Goal: Use online tool/utility: Utilize a website feature to perform a specific function

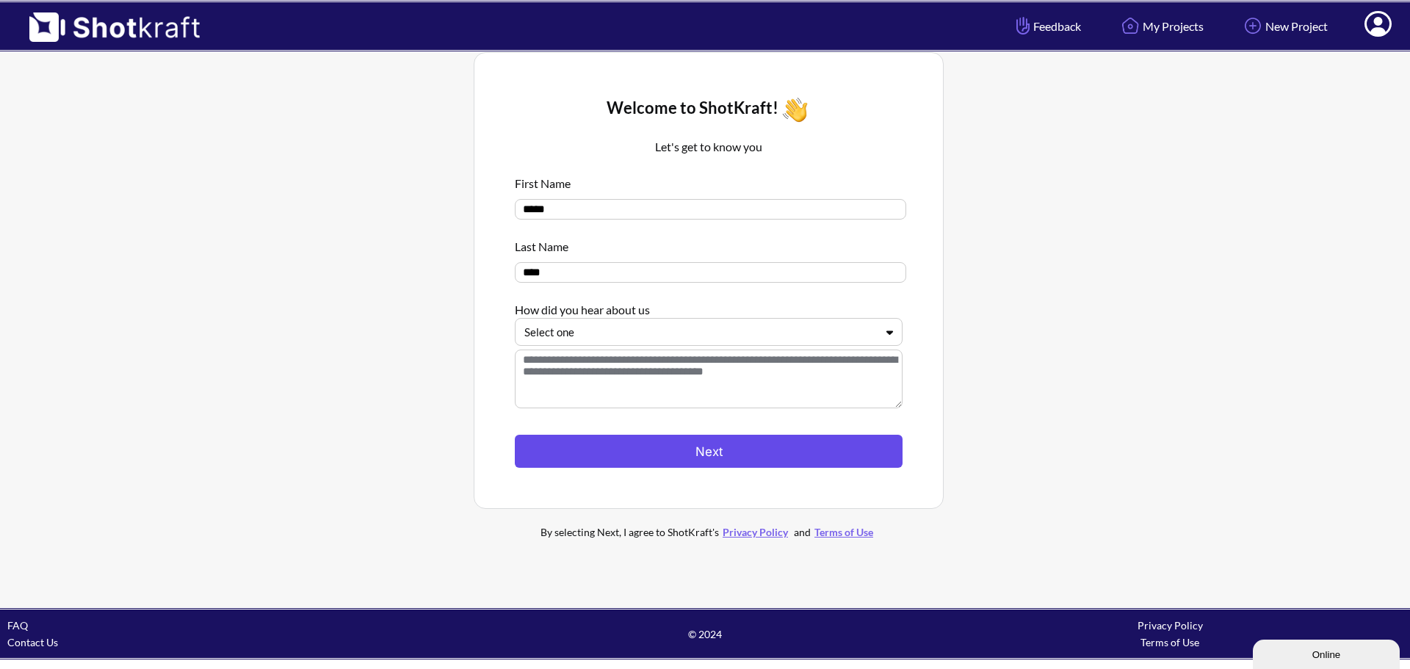
click at [688, 452] on button "Next" at bounding box center [709, 451] width 388 height 33
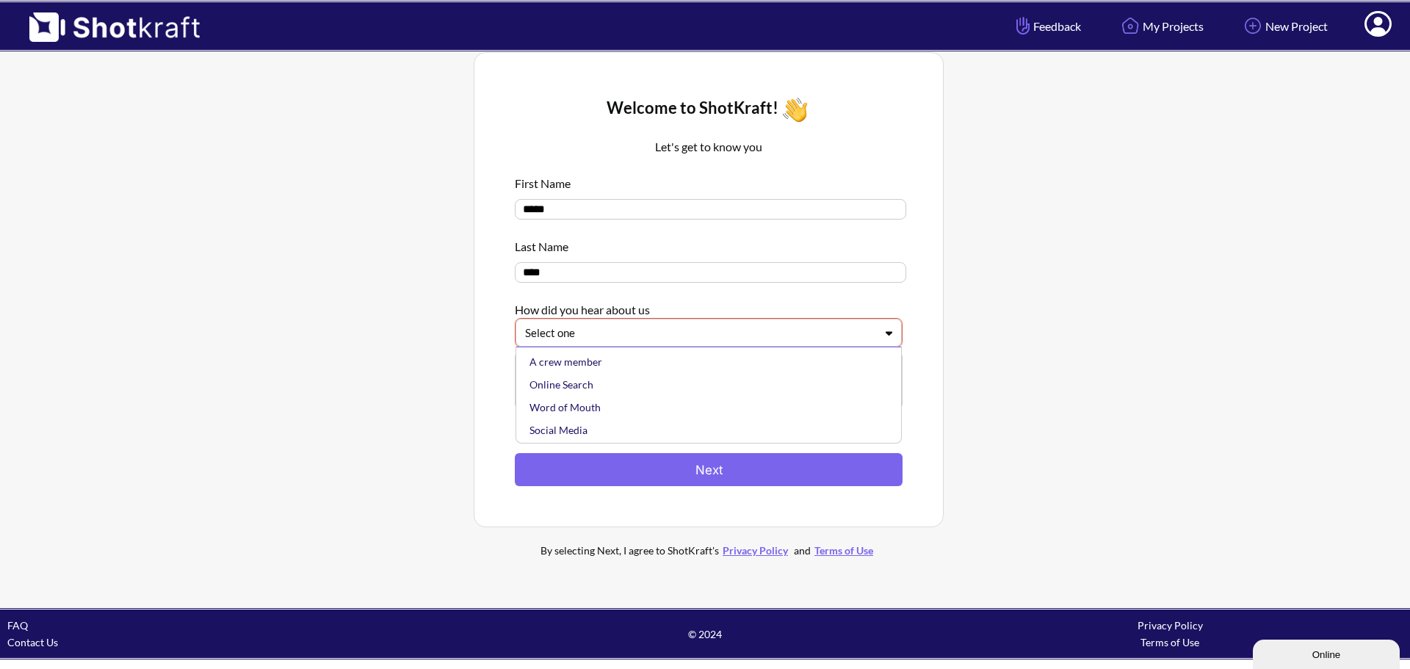
click at [666, 336] on div at bounding box center [700, 333] width 350 height 17
click at [604, 378] on div "Word of Mouth" at bounding box center [713, 383] width 372 height 23
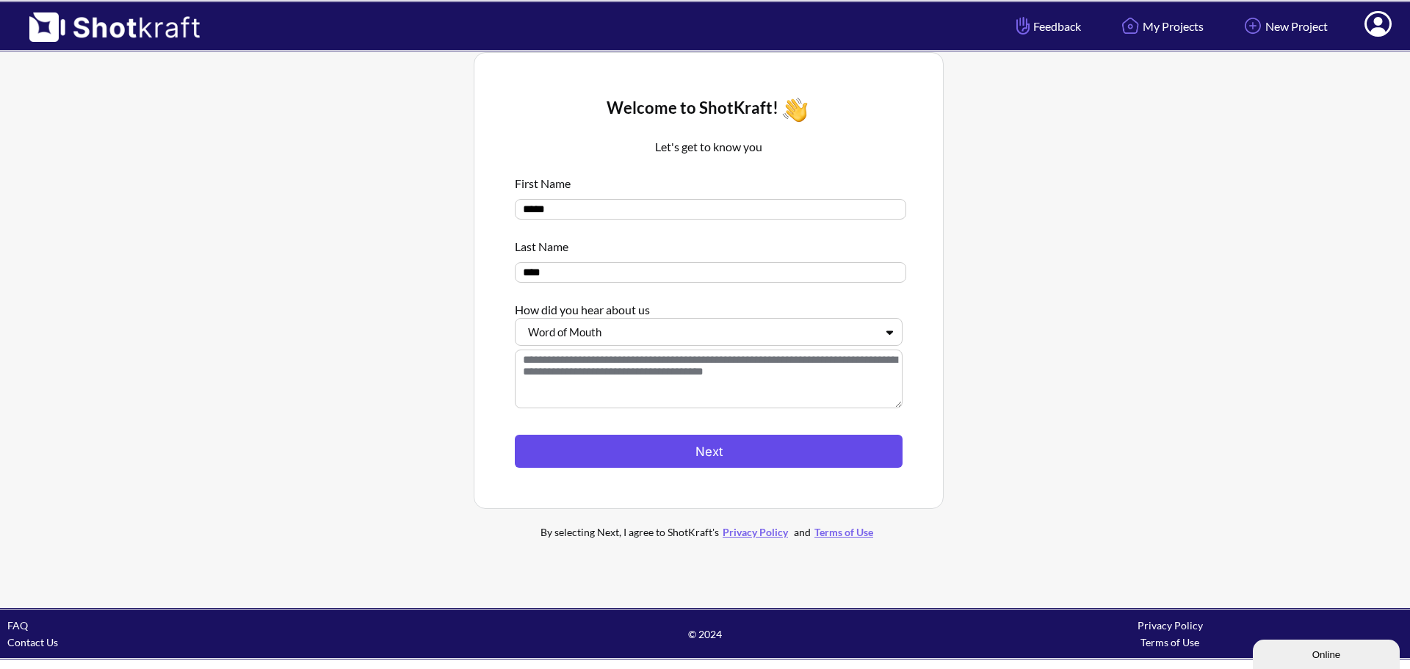
click at [653, 438] on button "Next" at bounding box center [709, 451] width 388 height 33
click at [740, 460] on button "Next" at bounding box center [709, 451] width 388 height 33
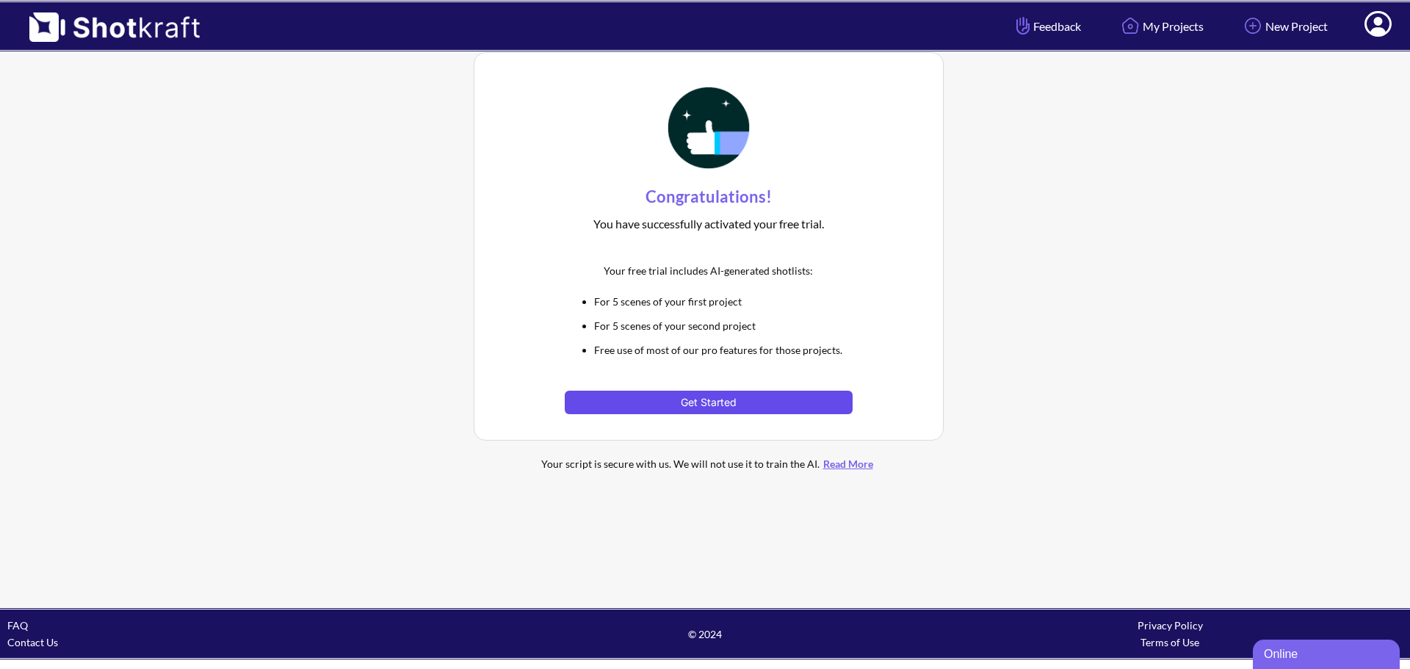
click at [751, 406] on button "Get Started" at bounding box center [708, 403] width 287 height 24
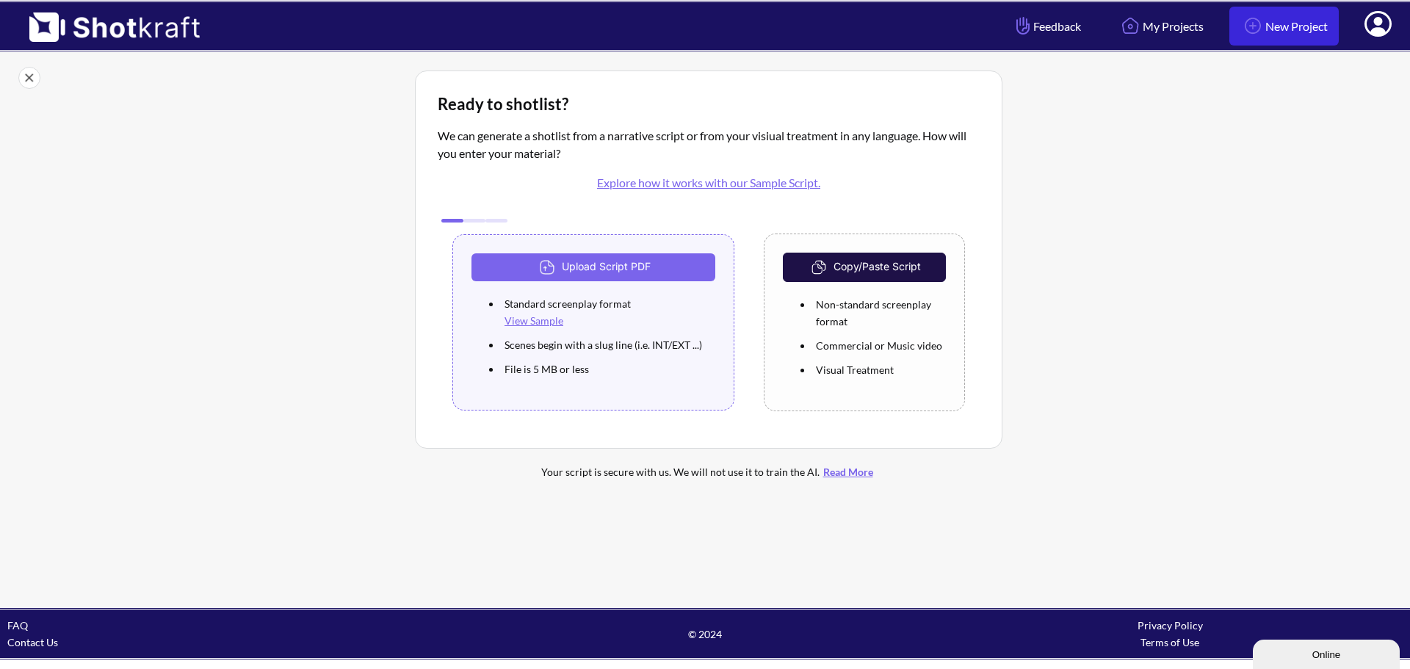
click at [1304, 36] on link "New Project" at bounding box center [1283, 26] width 109 height 39
click at [106, 21] on img at bounding box center [107, 22] width 214 height 40
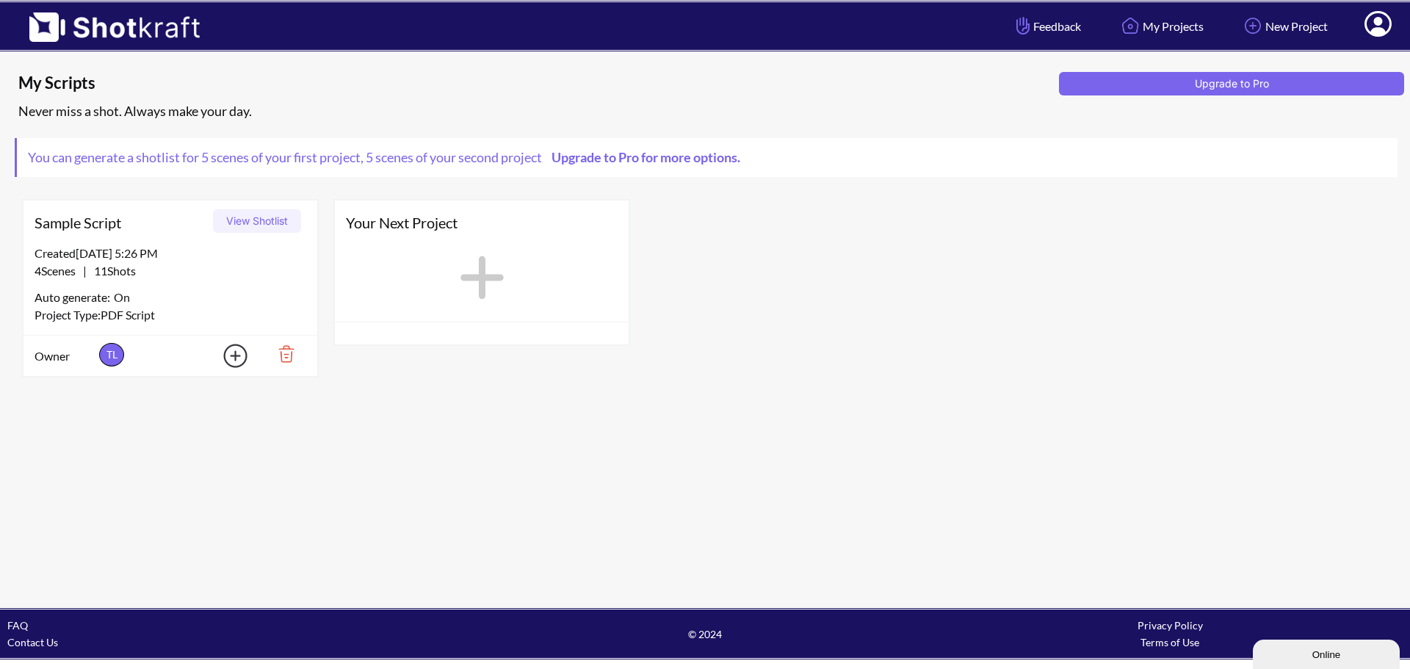
click at [684, 397] on div "My Scripts Upgrade to Pro Never miss a shot. Always make your day. You can gene…" at bounding box center [705, 329] width 1410 height 555
click at [253, 217] on button "View Shotlist" at bounding box center [257, 221] width 88 height 24
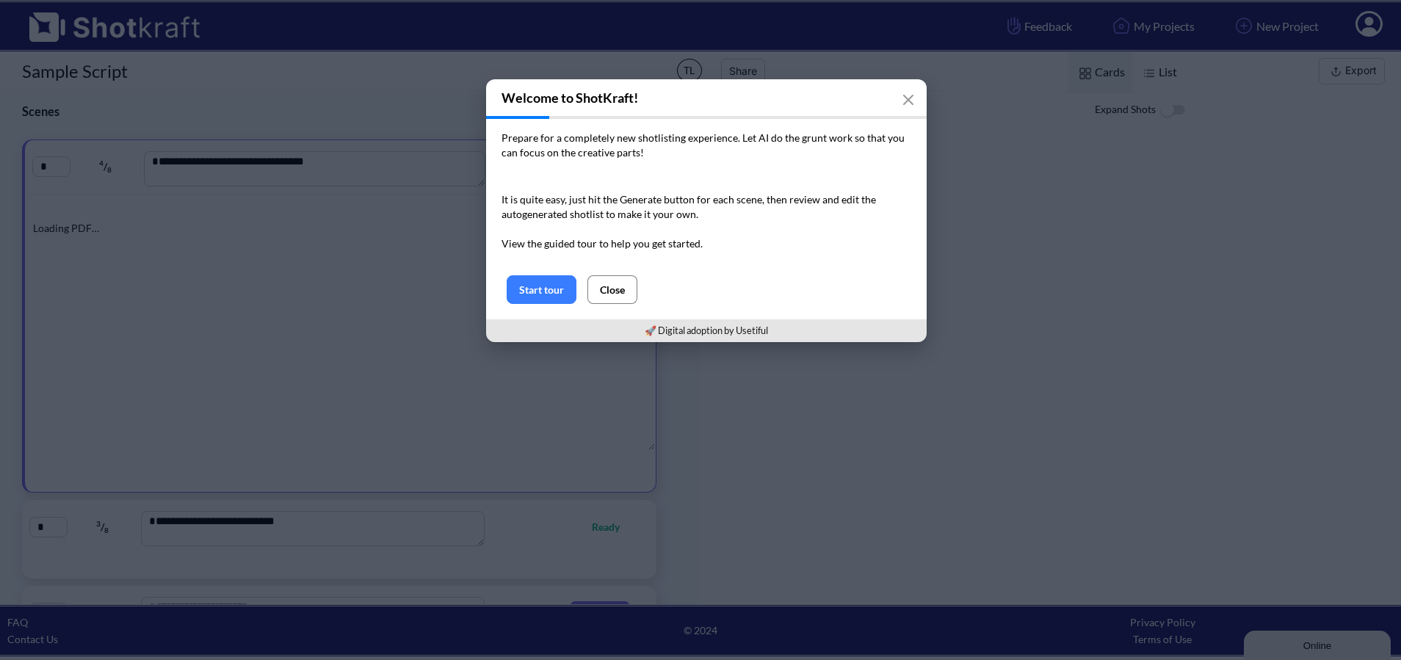
click at [609, 289] on button "Close" at bounding box center [613, 289] width 50 height 29
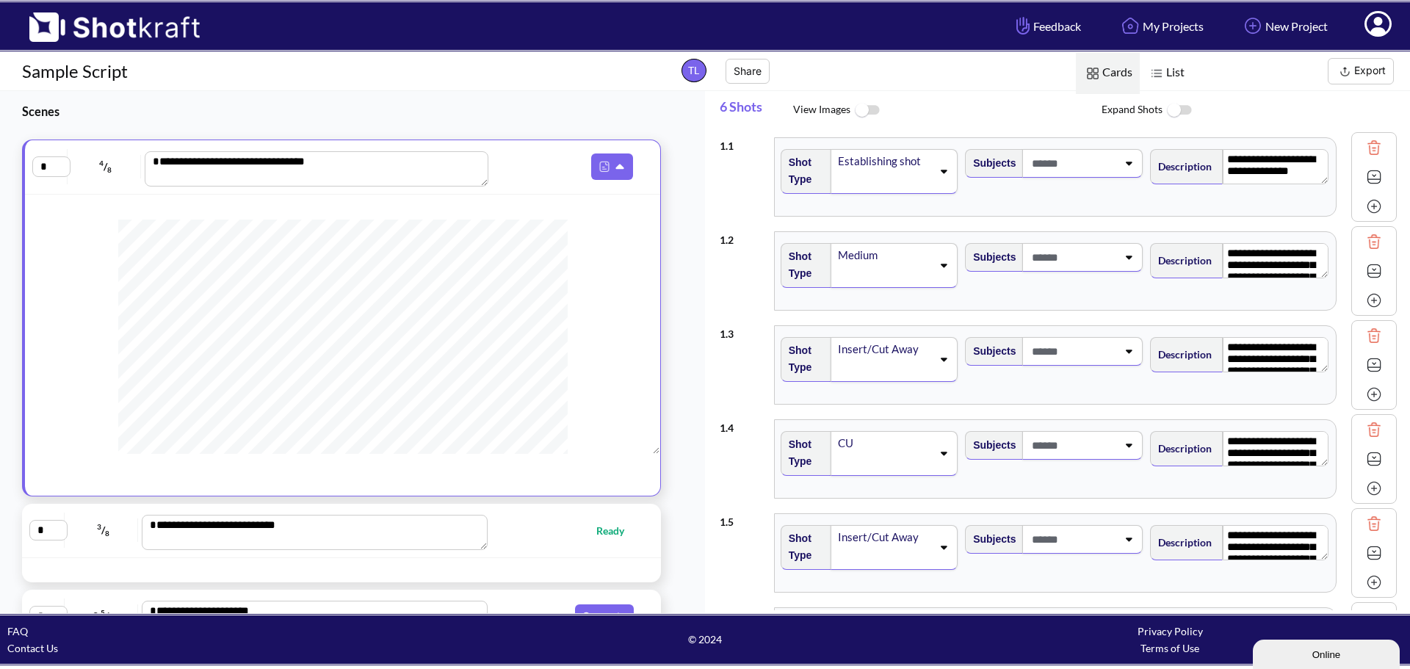
click at [919, 268] on span at bounding box center [884, 275] width 96 height 21
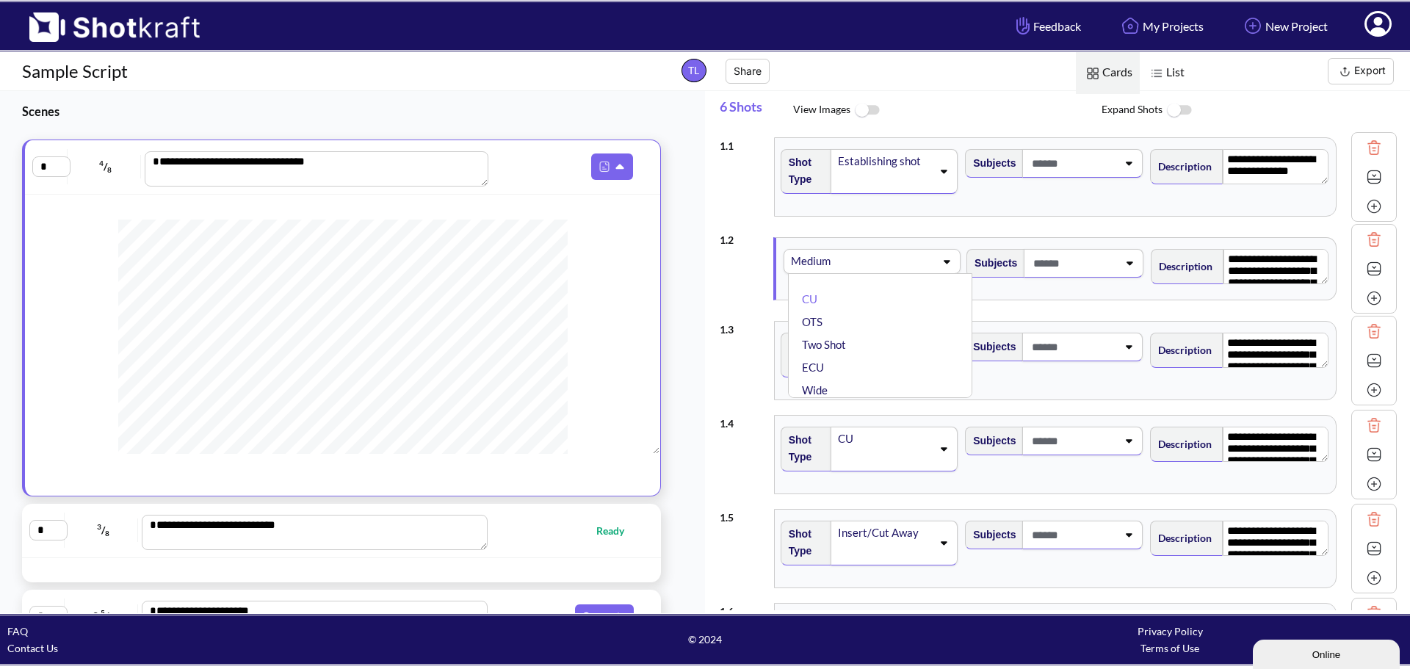
click at [927, 267] on span at bounding box center [899, 261] width 72 height 21
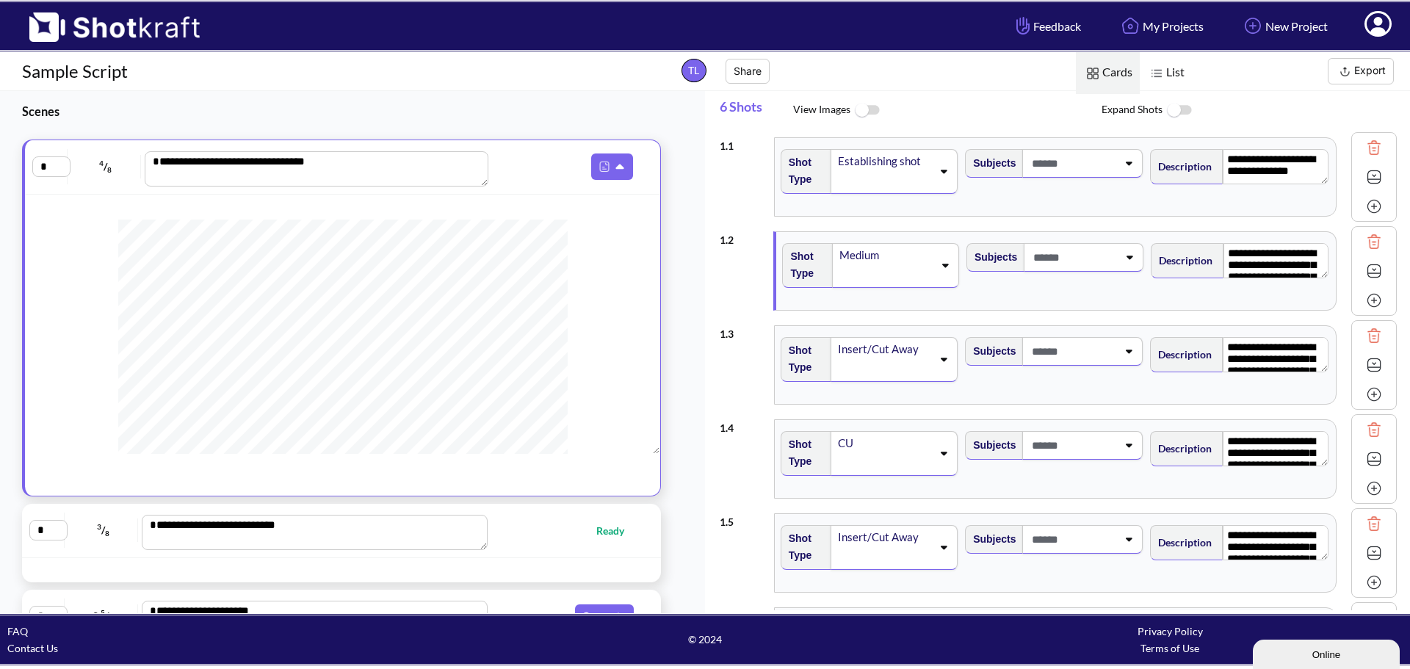
click at [921, 267] on span at bounding box center [885, 275] width 95 height 21
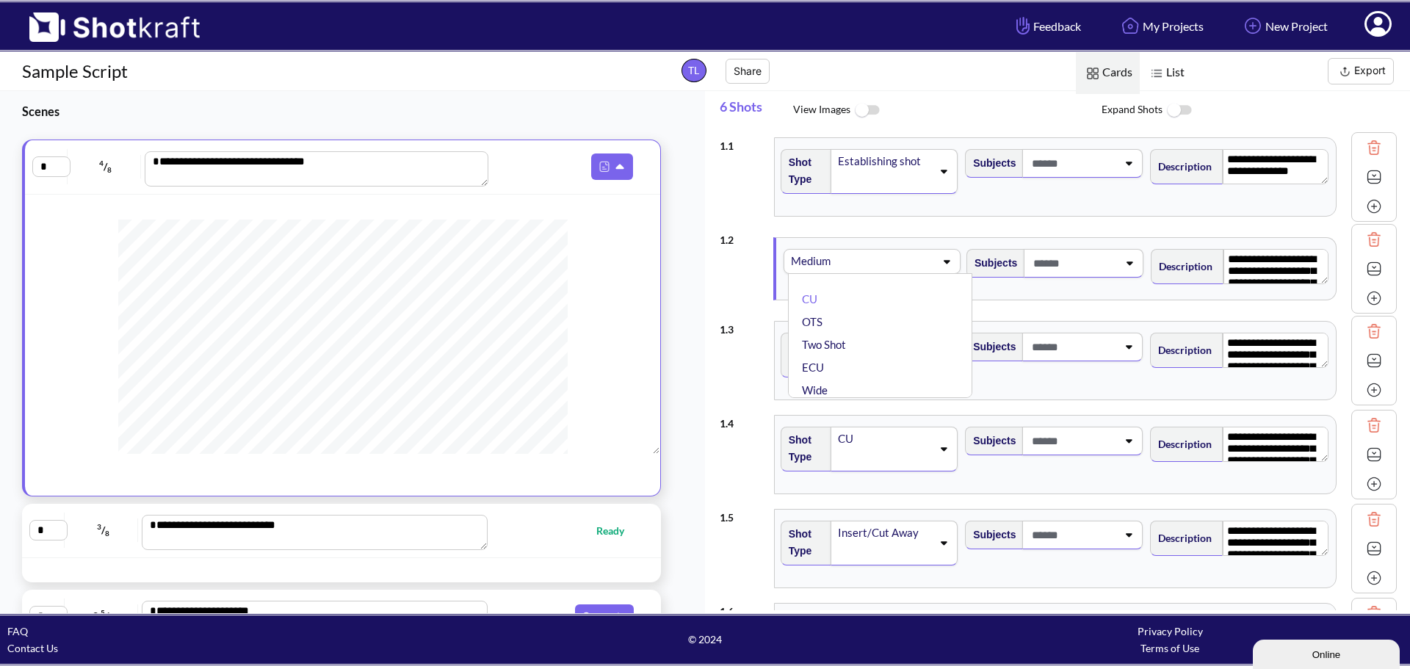
click at [908, 270] on span at bounding box center [899, 261] width 72 height 21
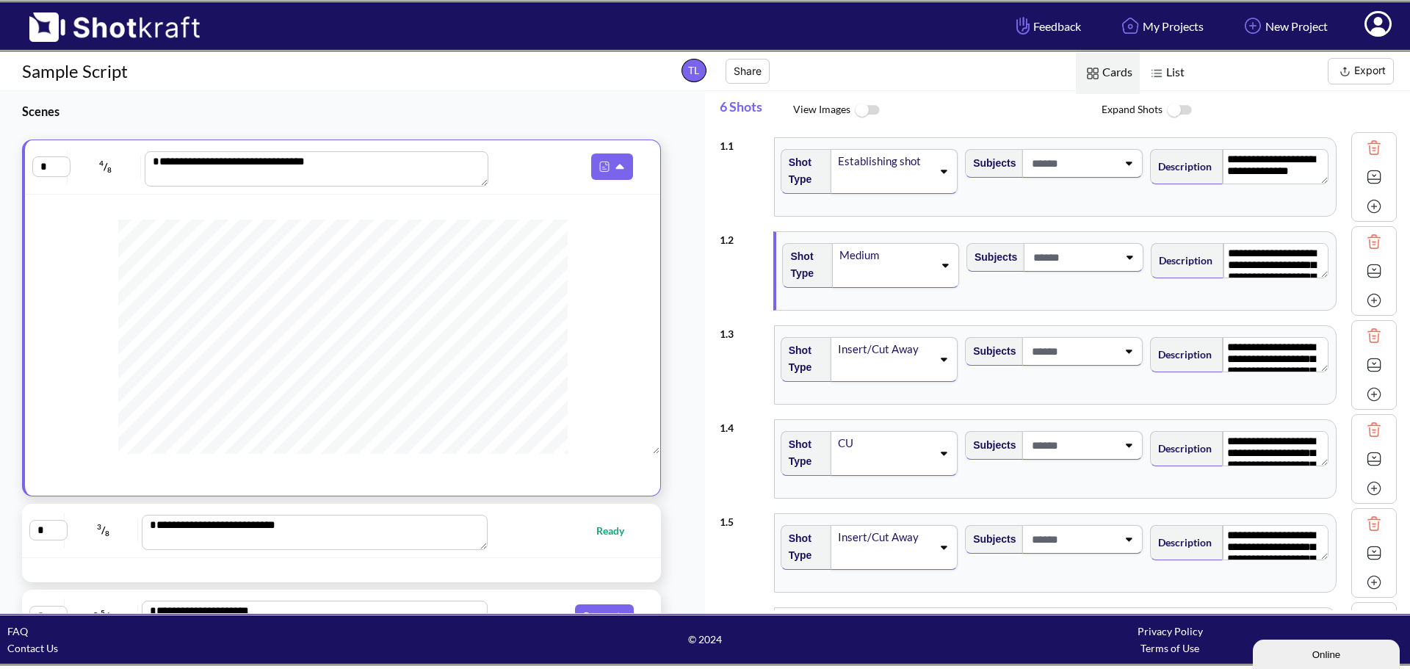
click at [797, 270] on span "Shot Type" at bounding box center [804, 265] width 43 height 41
click at [1085, 264] on span at bounding box center [1073, 257] width 87 height 24
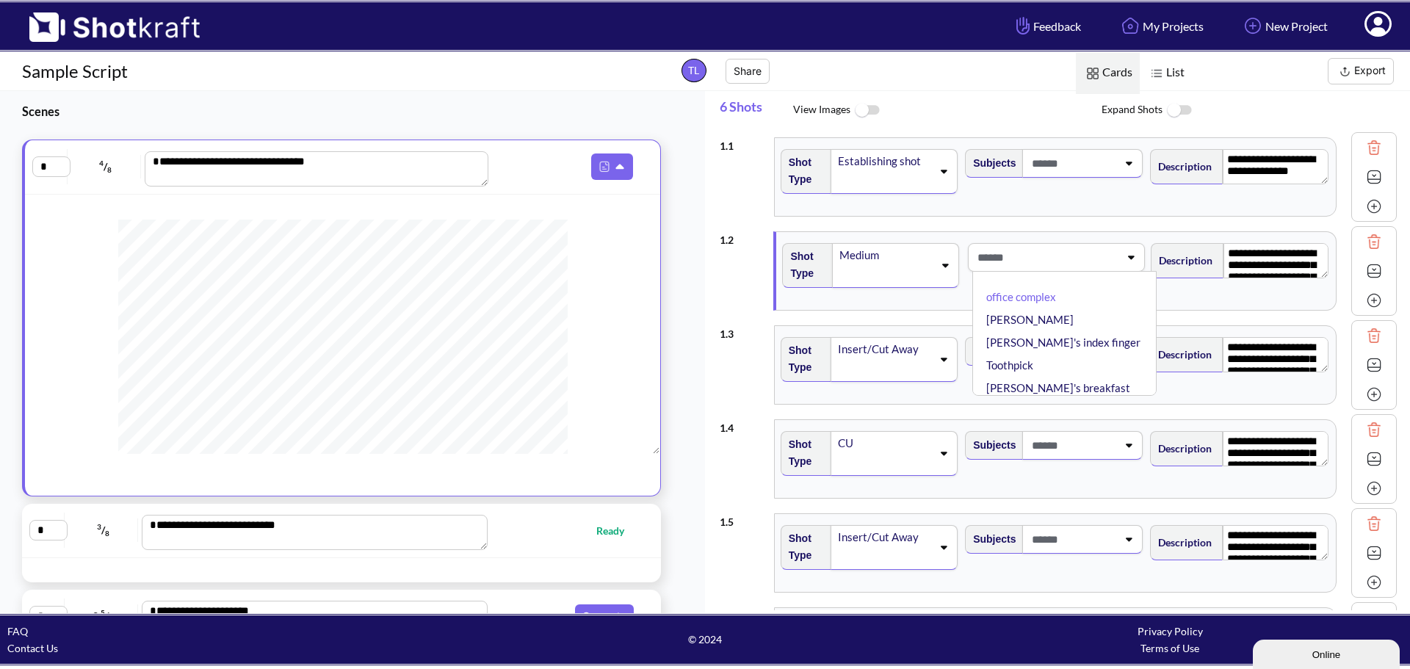
click at [1031, 320] on li "[PERSON_NAME]" at bounding box center [1068, 319] width 170 height 23
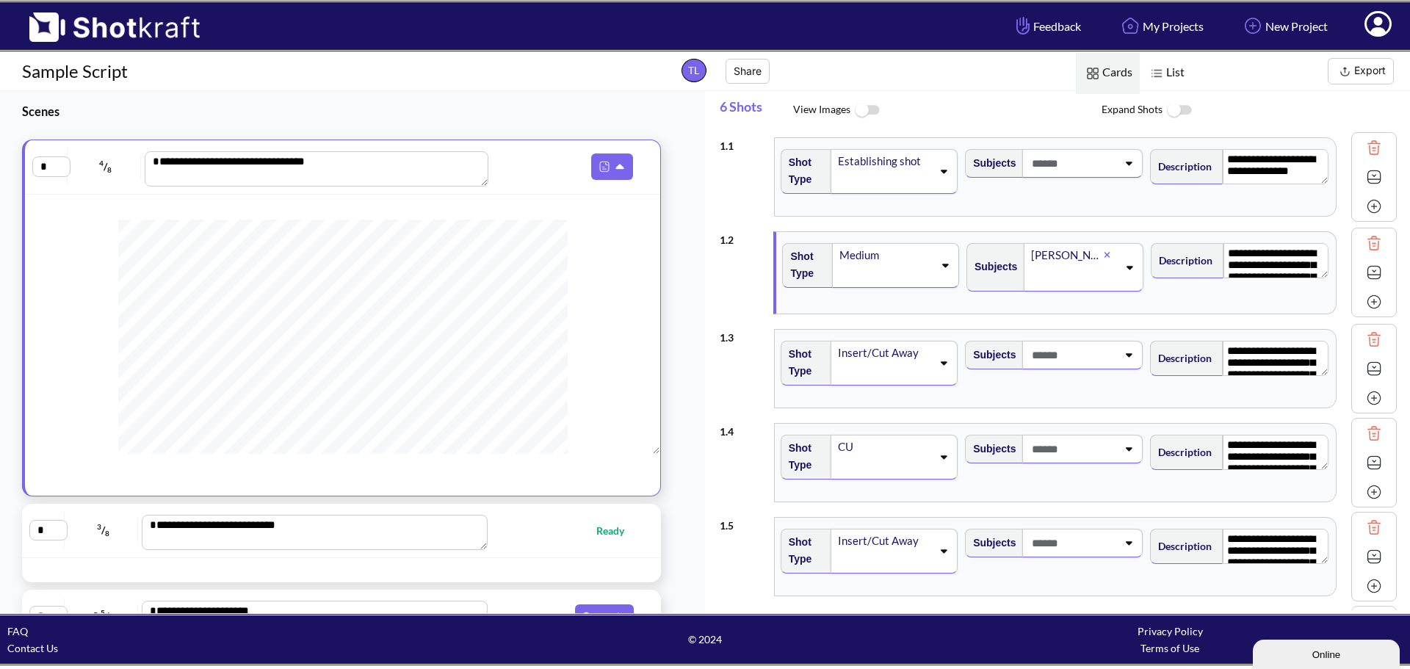
click at [1185, 259] on span "Description" at bounding box center [1182, 260] width 61 height 24
click at [1284, 269] on textarea "**********" at bounding box center [1277, 260] width 106 height 35
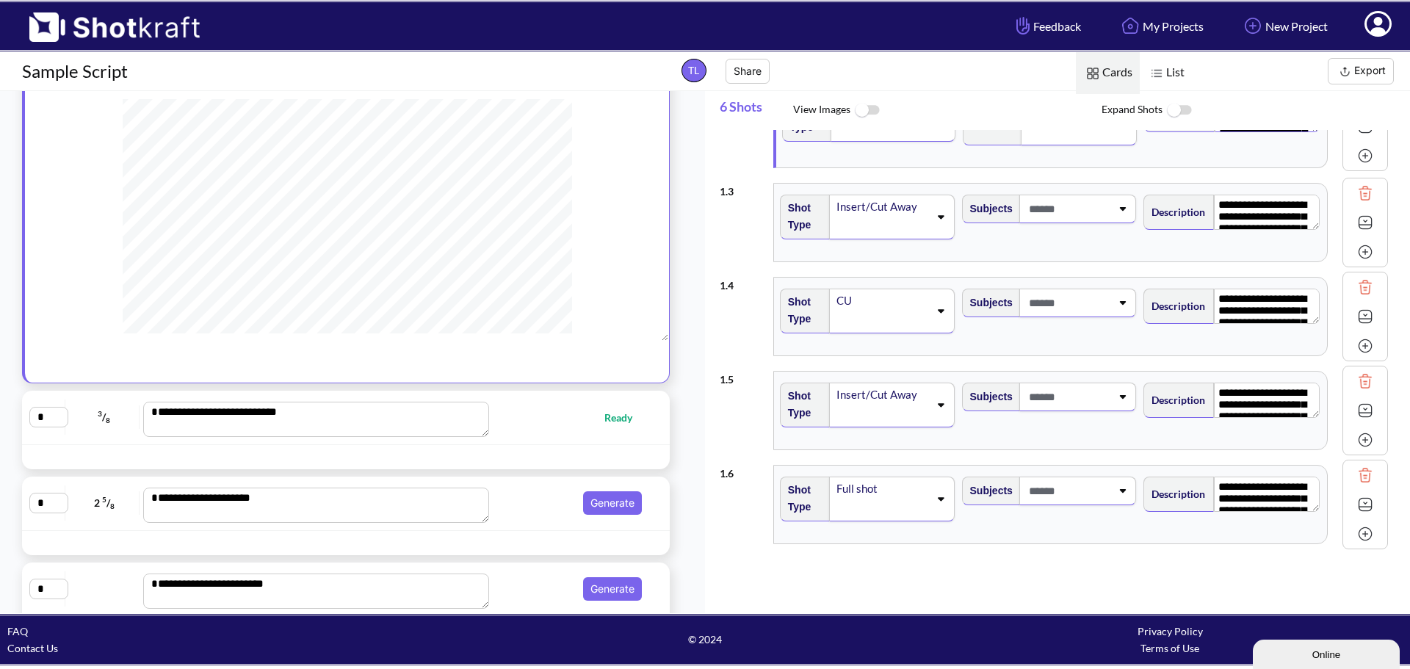
scroll to position [148, 0]
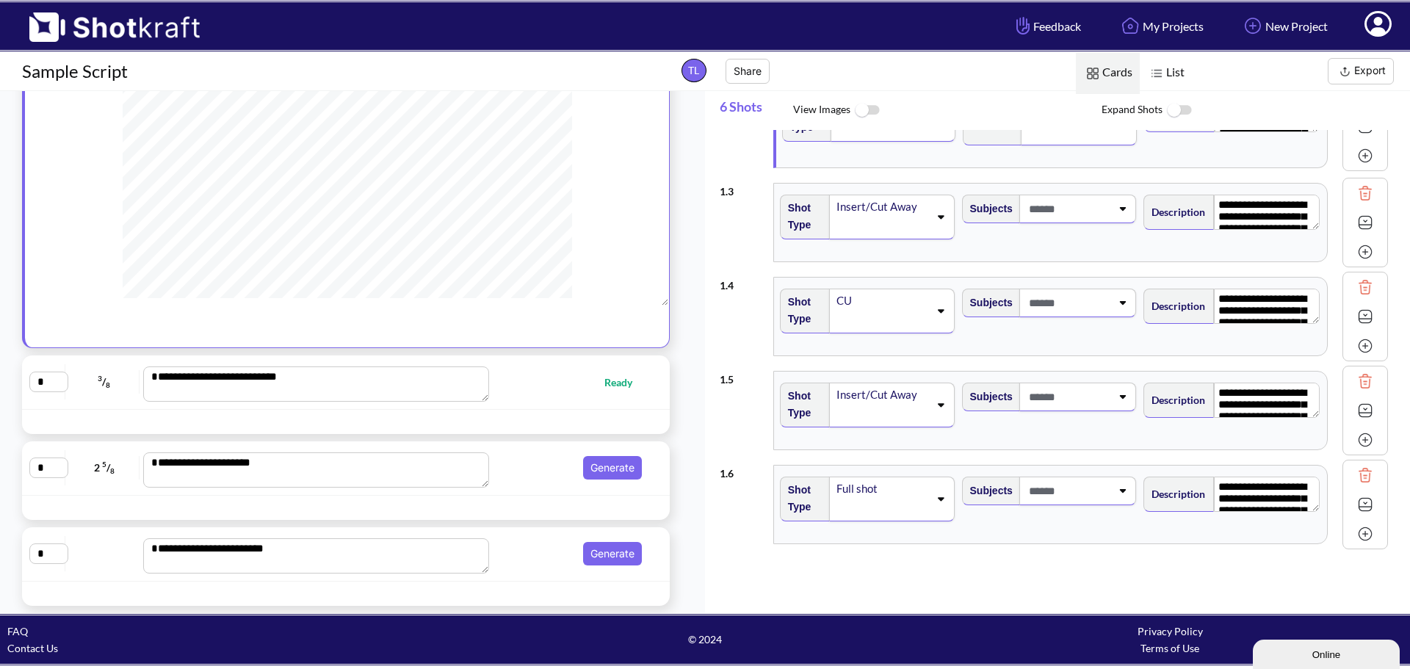
click at [541, 483] on div "**********" at bounding box center [345, 468] width 633 height 39
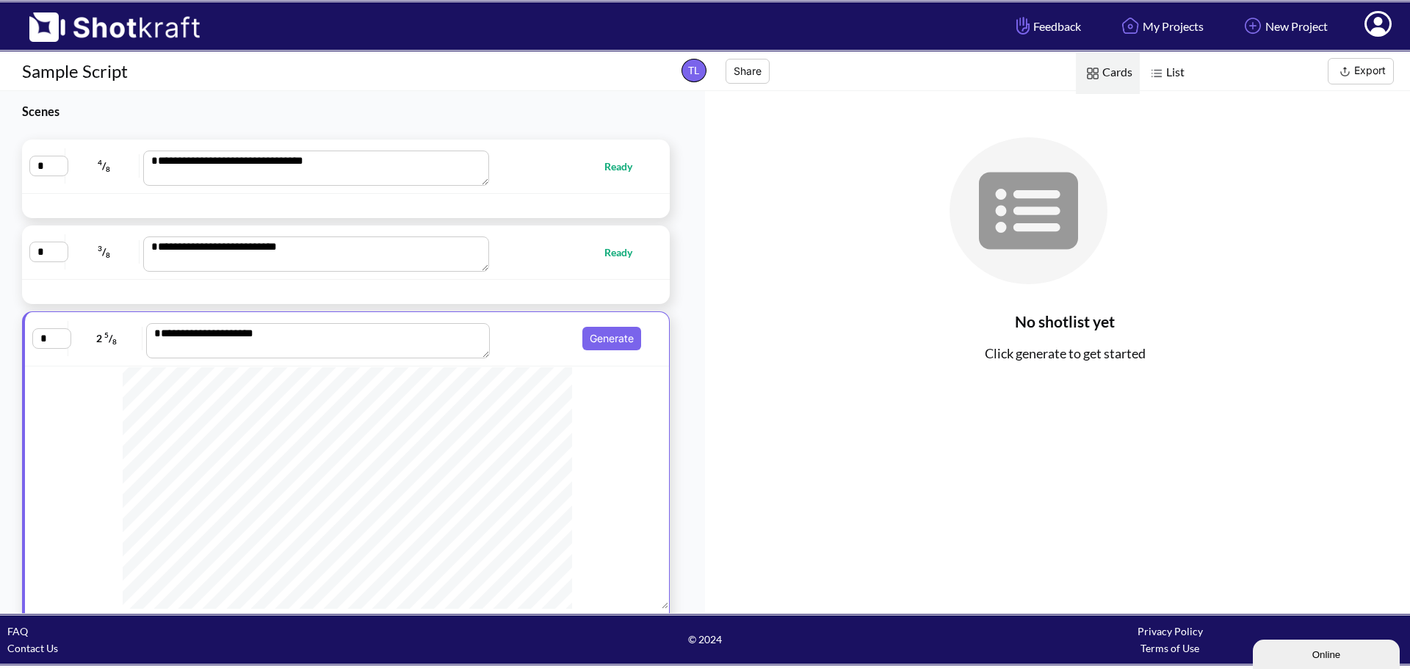
scroll to position [441, 0]
click at [612, 339] on button "Generate" at bounding box center [611, 339] width 59 height 24
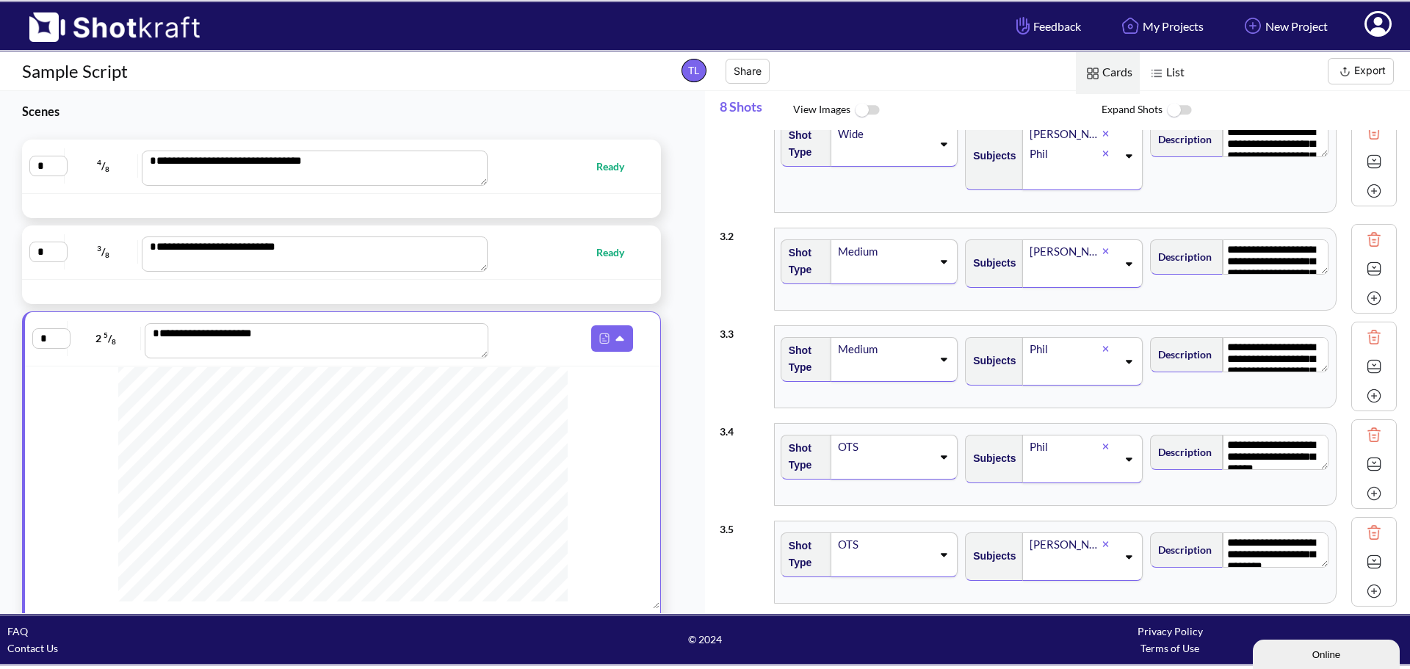
scroll to position [0, 0]
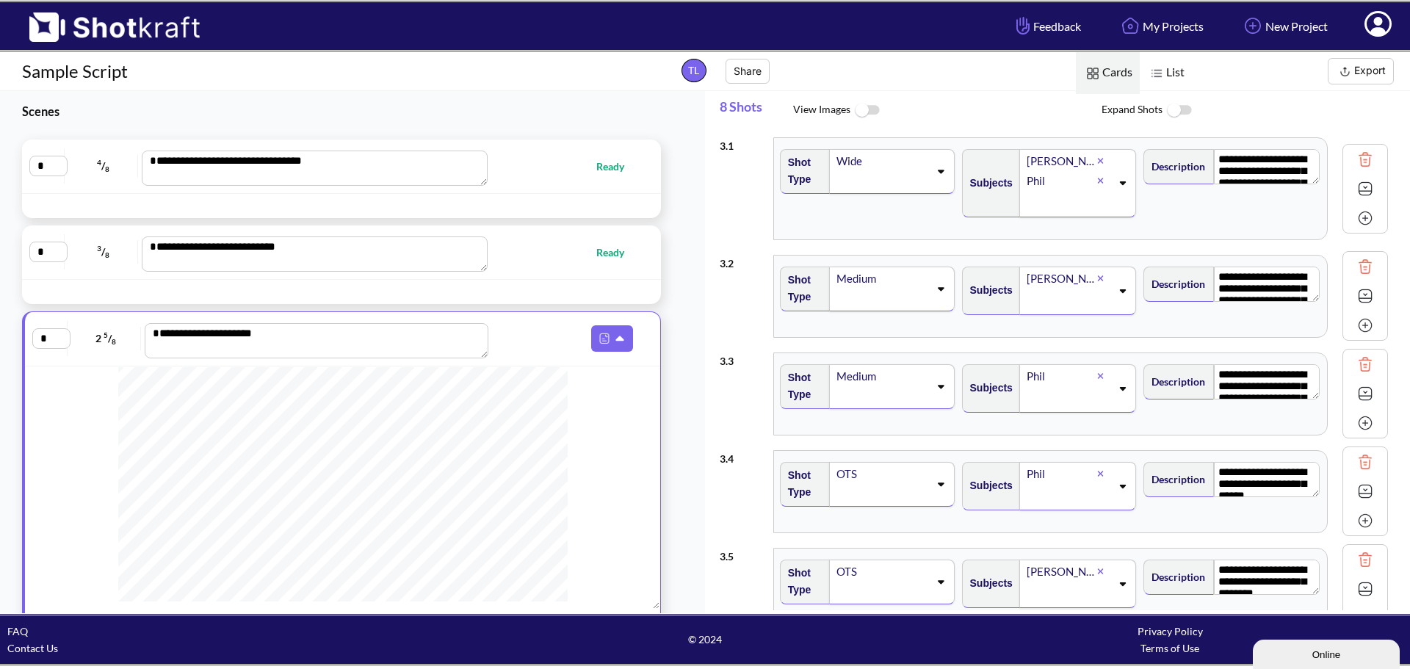
click at [1363, 76] on button "Export" at bounding box center [1361, 71] width 66 height 26
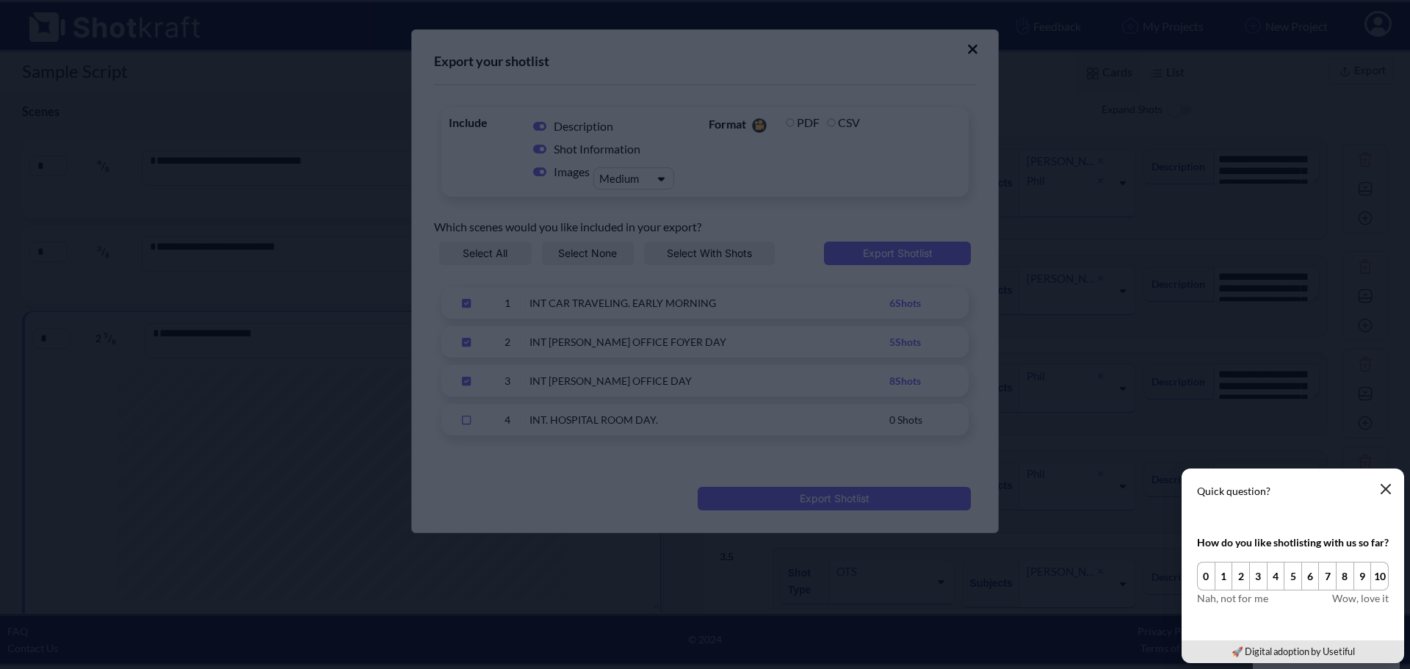
click at [1378, 486] on button "button" at bounding box center [1385, 488] width 29 height 29
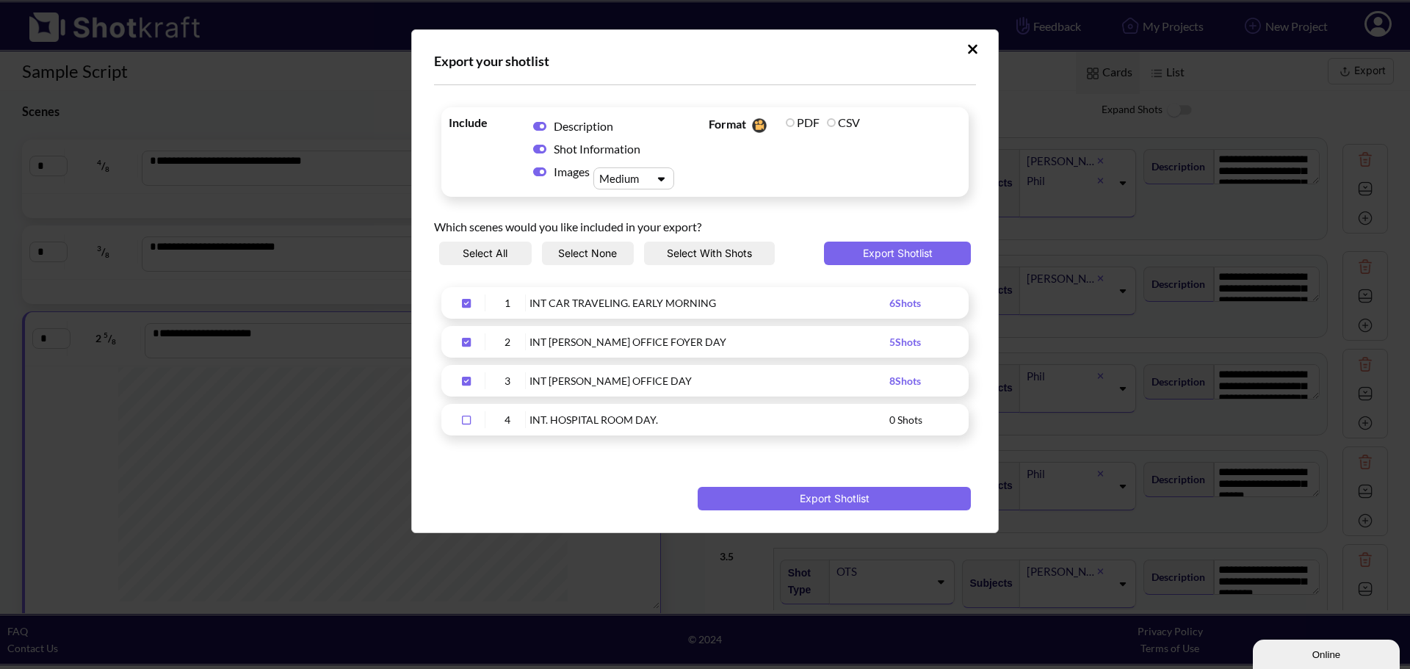
click at [643, 305] on div "INT CAR TRAVELING. EARLY MORNING" at bounding box center [710, 302] width 360 height 17
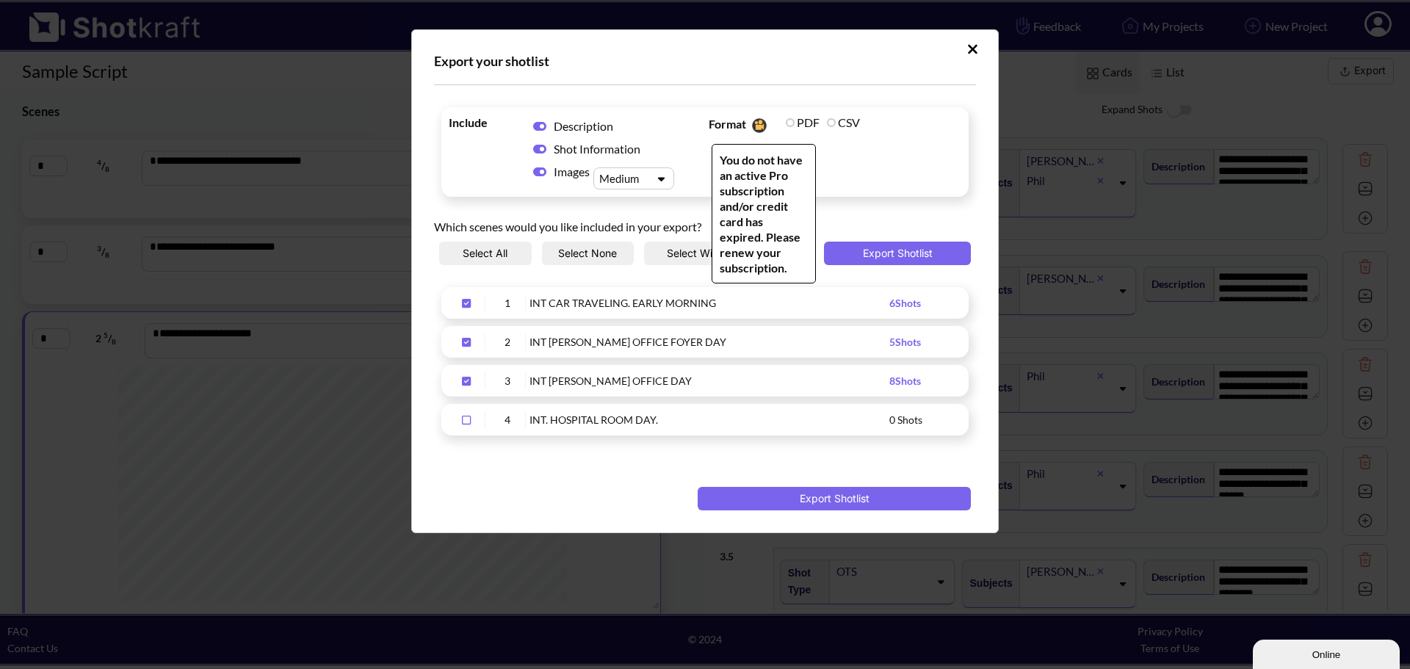
click at [792, 116] on label "PDF" at bounding box center [803, 122] width 34 height 14
click at [792, 123] on label "PDF" at bounding box center [803, 122] width 34 height 14
click at [742, 129] on span "Format You do not have an active Pro subscription and/or credit card has expire…" at bounding box center [745, 126] width 73 height 22
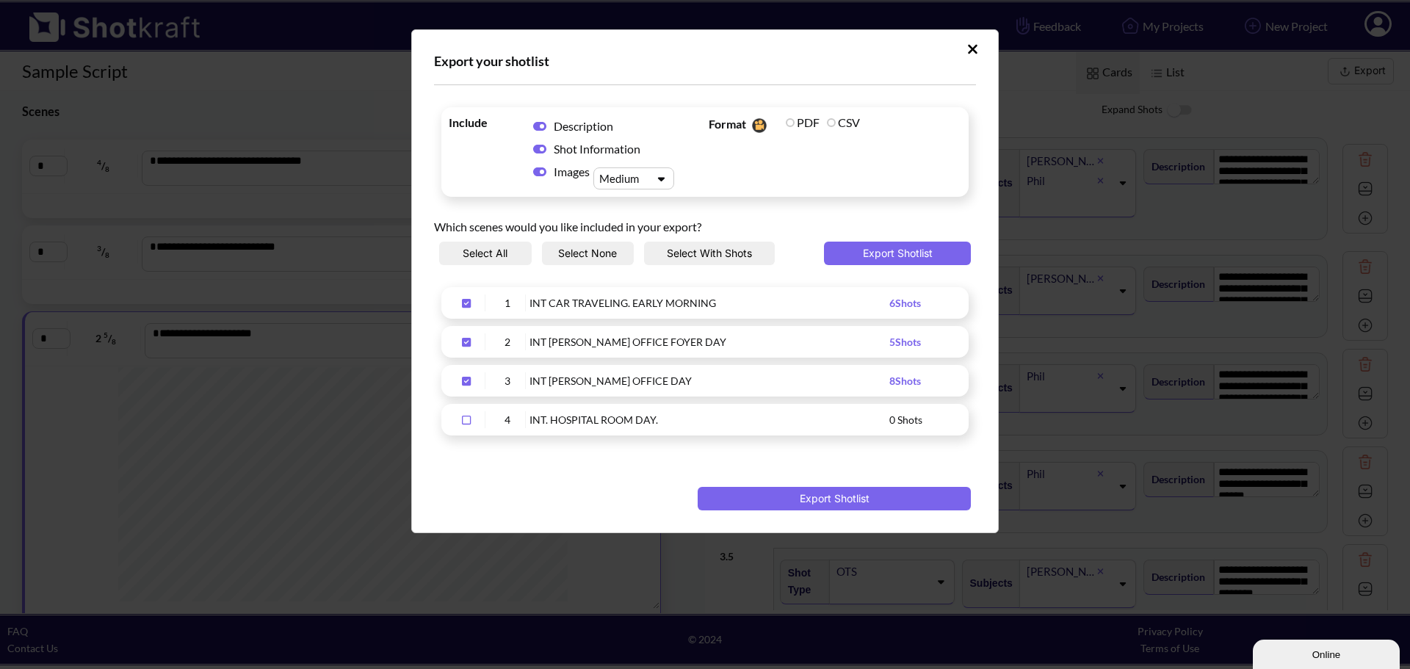
click at [633, 184] on div "Upload Script" at bounding box center [621, 178] width 51 height 15
click at [634, 183] on div "Upload Script" at bounding box center [621, 178] width 51 height 15
click at [568, 256] on button "Select None" at bounding box center [588, 254] width 93 height 24
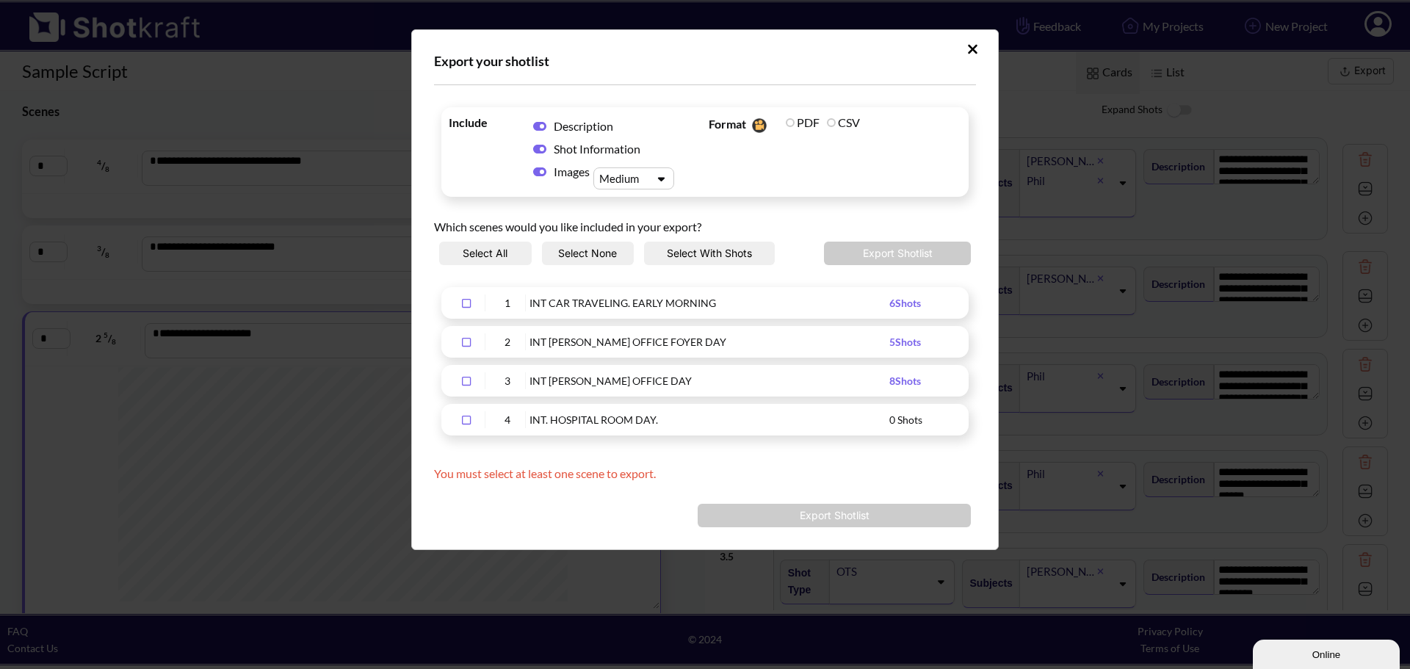
click at [494, 255] on button "Select All" at bounding box center [485, 254] width 93 height 24
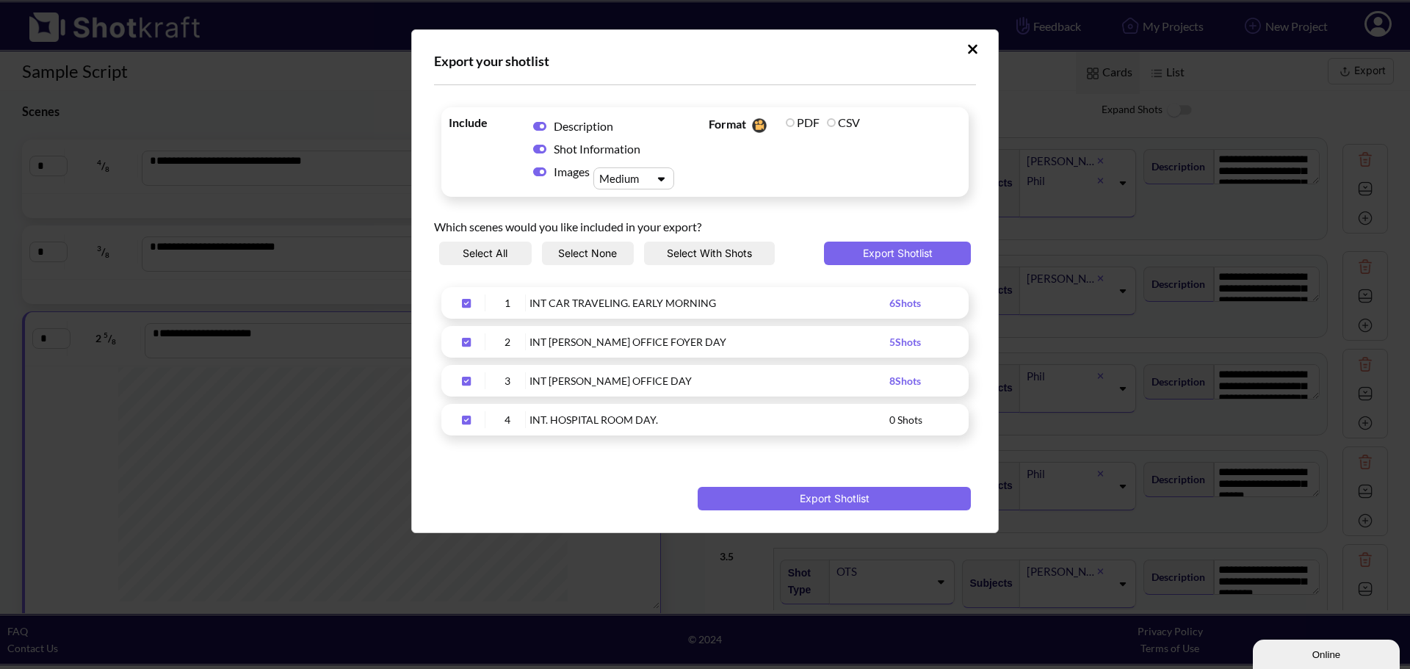
drag, startPoint x: 897, startPoint y: 255, endPoint x: 903, endPoint y: 261, distance: 8.3
click at [897, 255] on button "Export Shotlist" at bounding box center [897, 254] width 147 height 24
click at [983, 51] on button "Upload Script" at bounding box center [973, 49] width 26 height 24
